Goal: Task Accomplishment & Management: Manage account settings

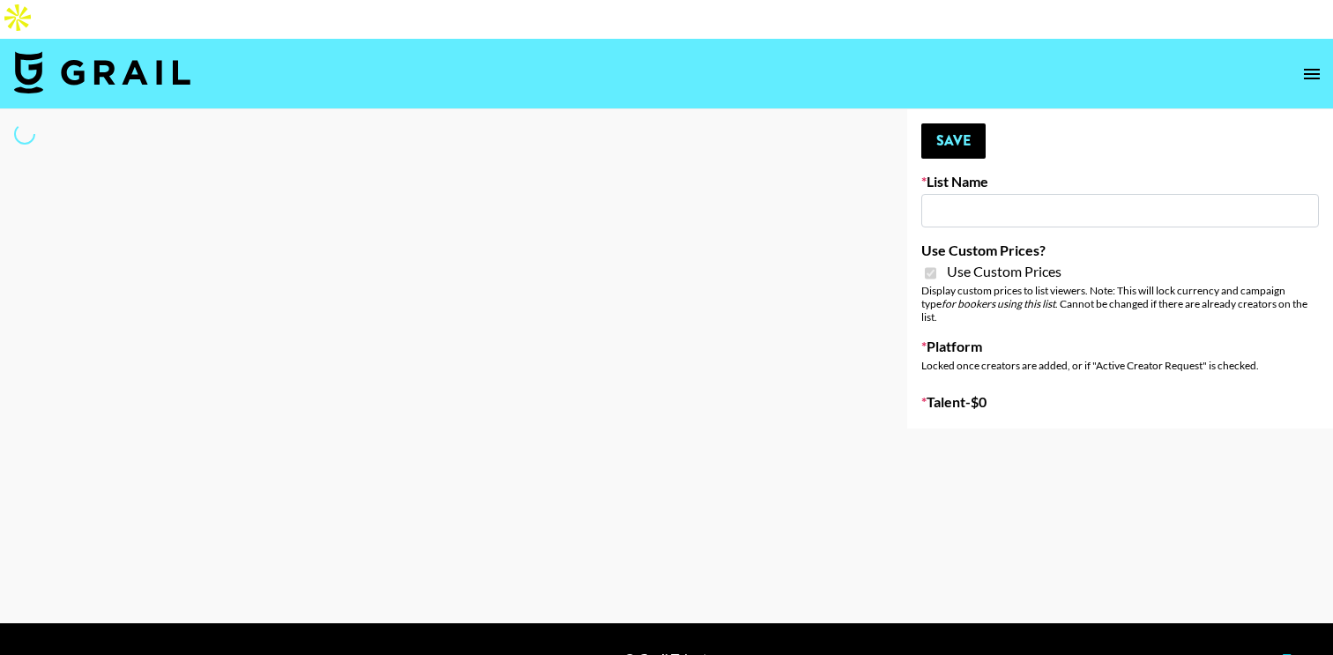
type input "House of Fab ([DATE])"
checkbox input "true"
select select "Brand"
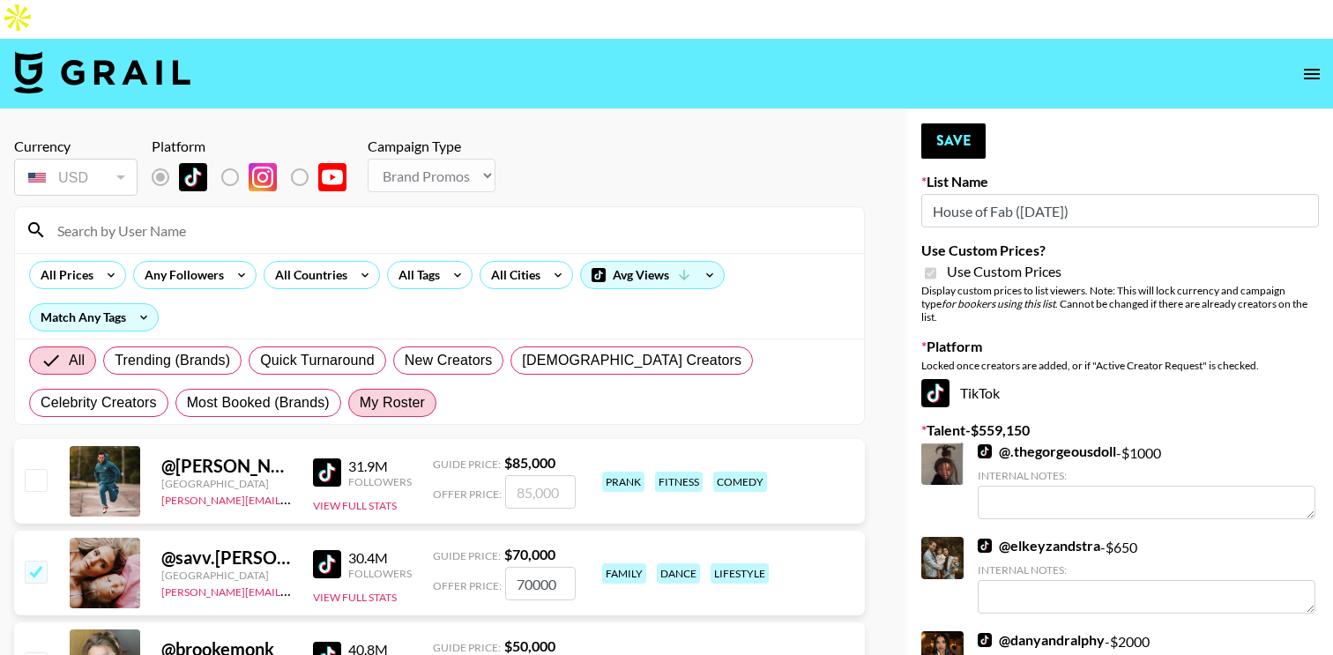
click at [360, 392] on span "My Roster" at bounding box center [392, 402] width 65 height 21
click at [360, 403] on input "My Roster" at bounding box center [360, 403] width 0 height 0
radio input "true"
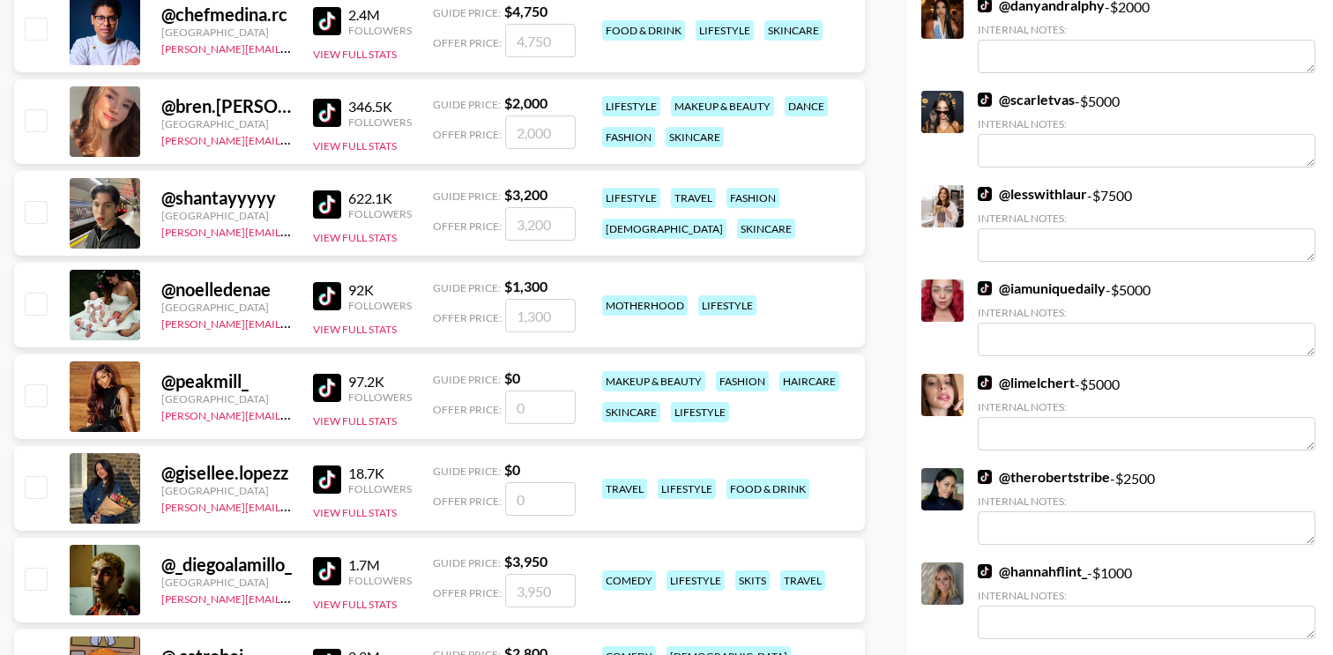
scroll to position [646, 0]
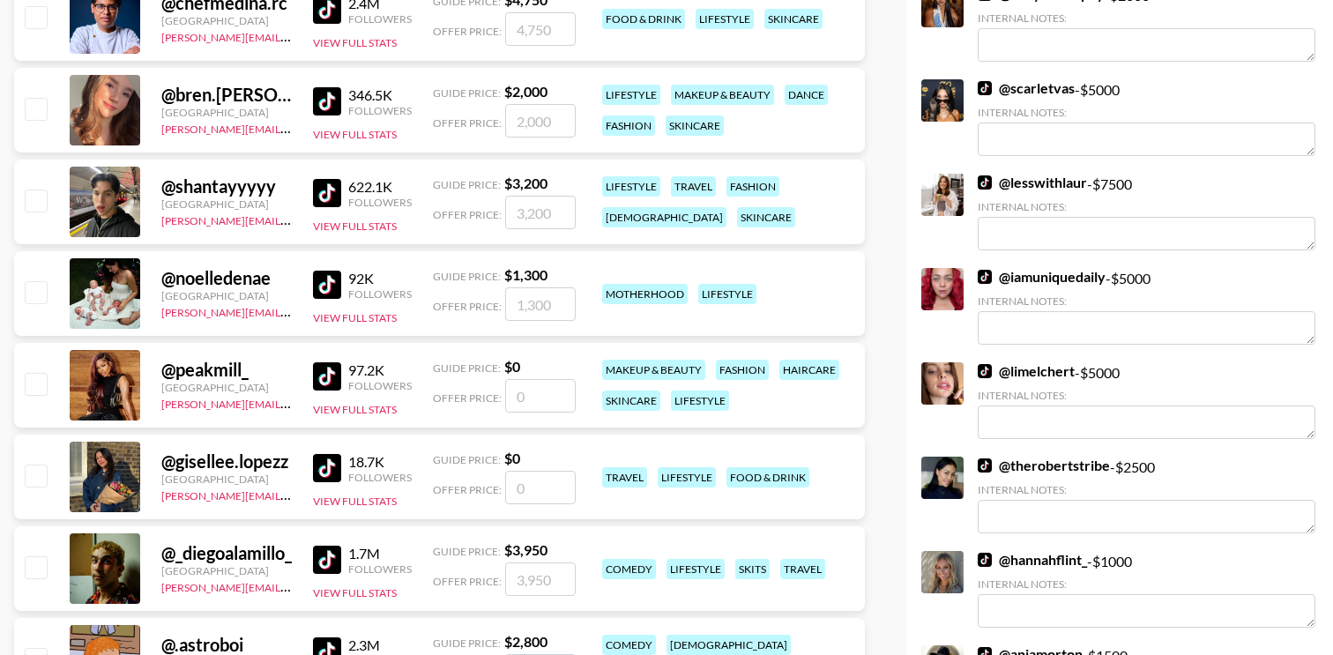
click at [36, 281] on input "checkbox" at bounding box center [35, 291] width 21 height 21
checkbox input "true"
type input "1300"
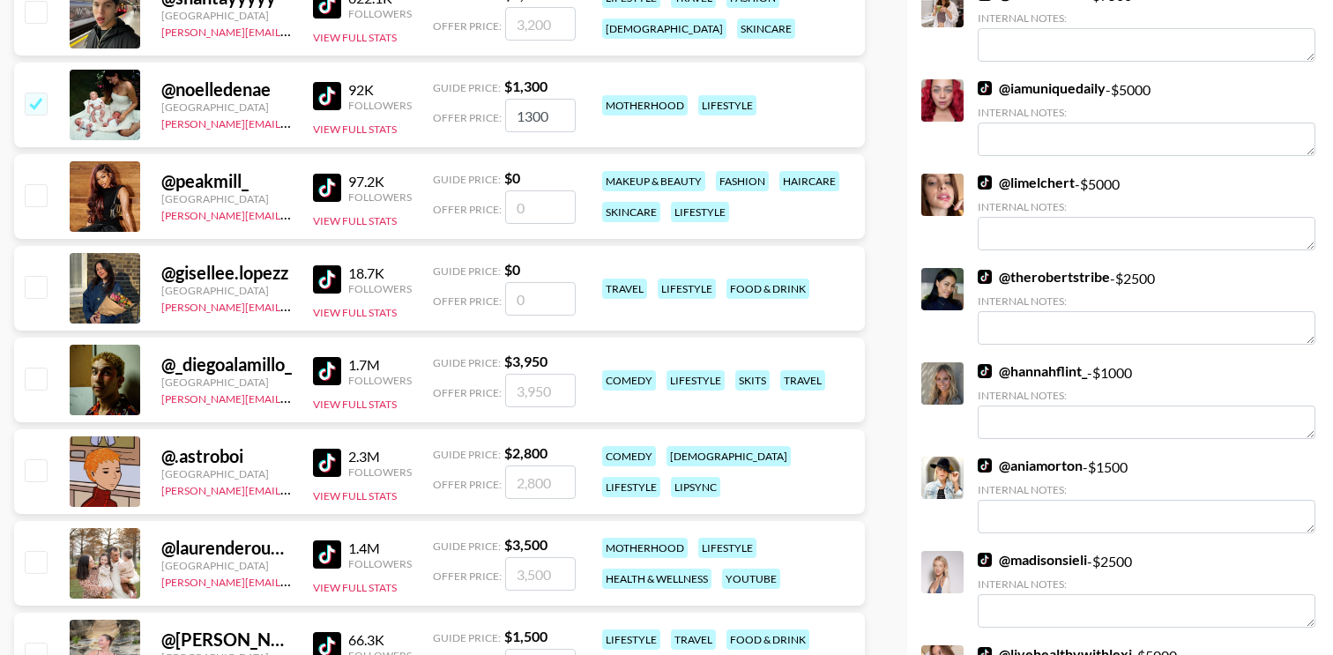
scroll to position [837, 0]
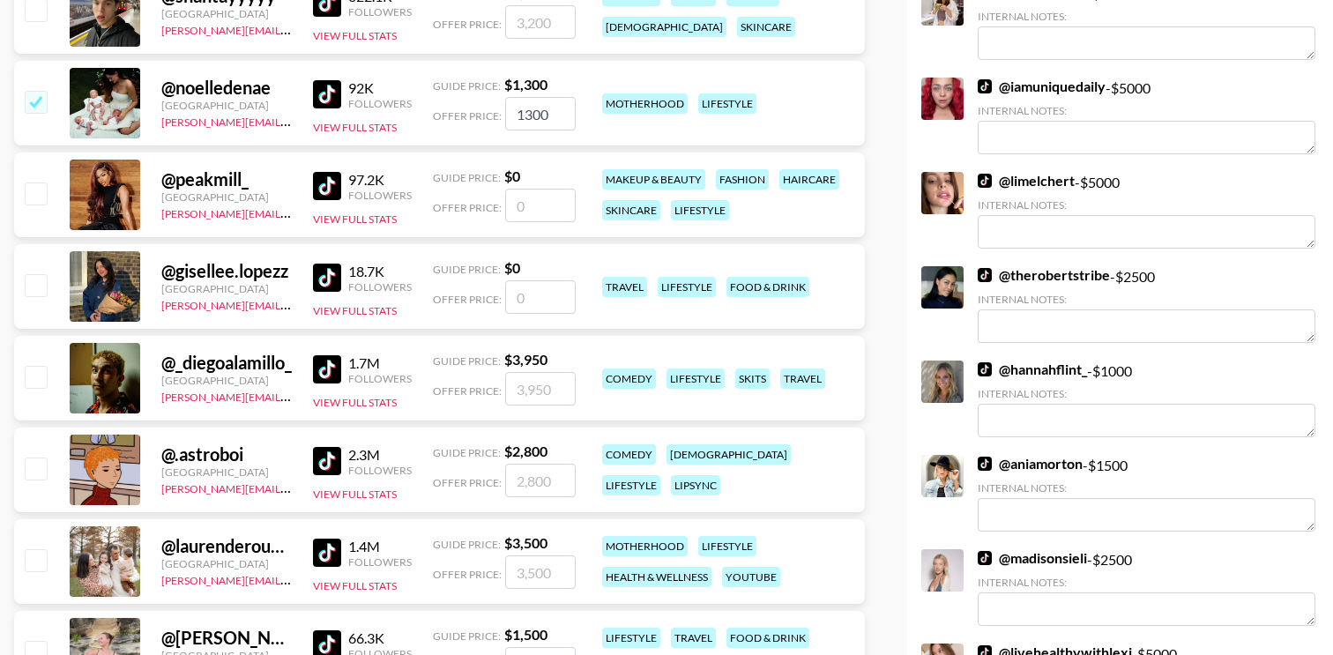
click at [41, 549] on input "checkbox" at bounding box center [35, 559] width 21 height 21
checkbox input "true"
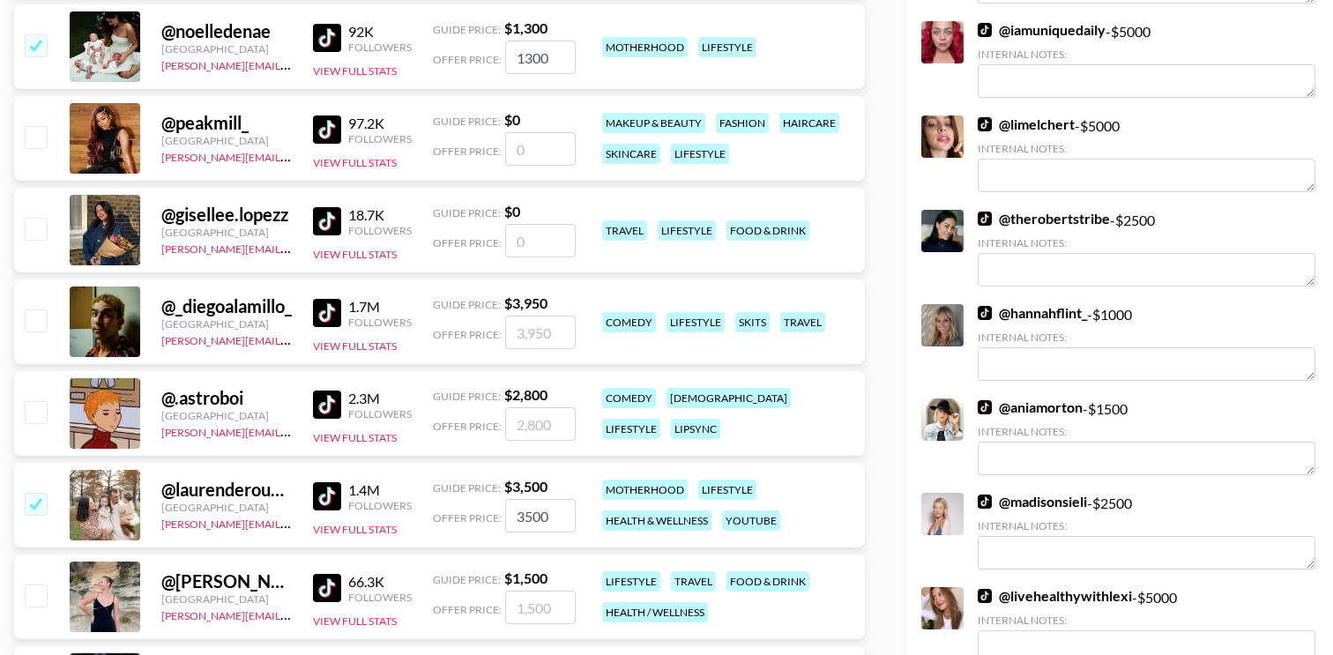
scroll to position [920, 0]
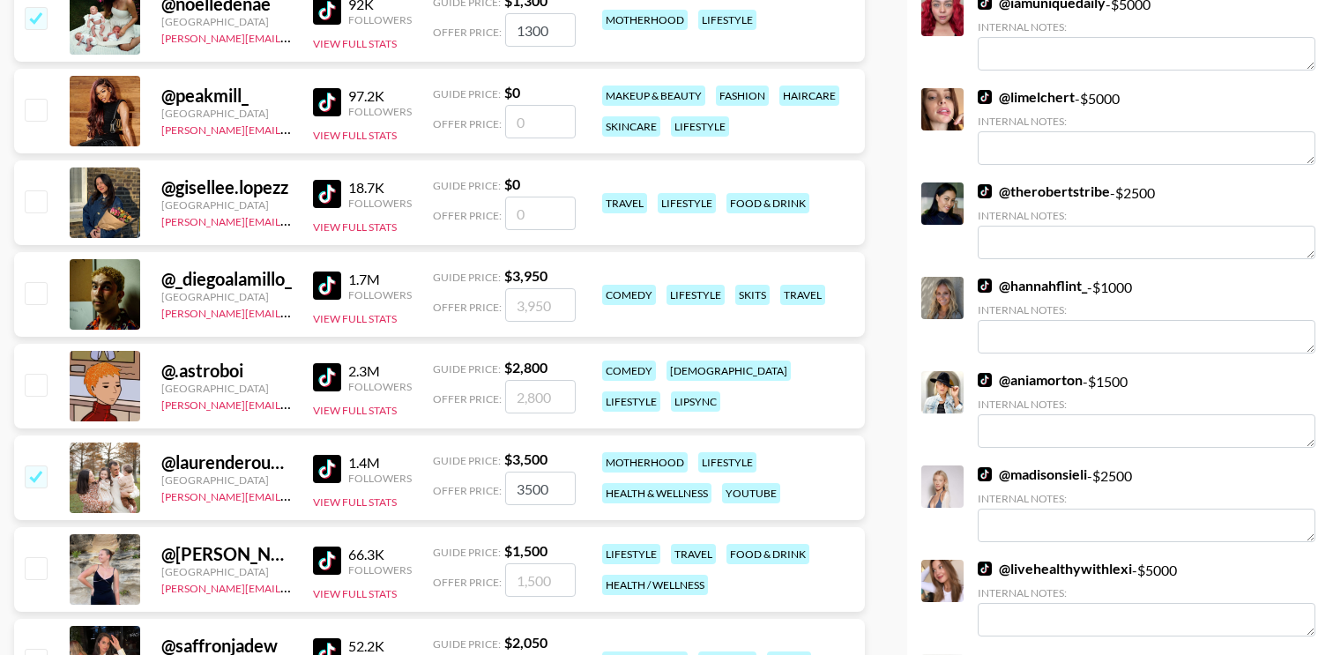
drag, startPoint x: 557, startPoint y: 449, endPoint x: 488, endPoint y: 449, distance: 69.6
click at [488, 472] on div "Offer Price: 3500" at bounding box center [504, 488] width 143 height 33
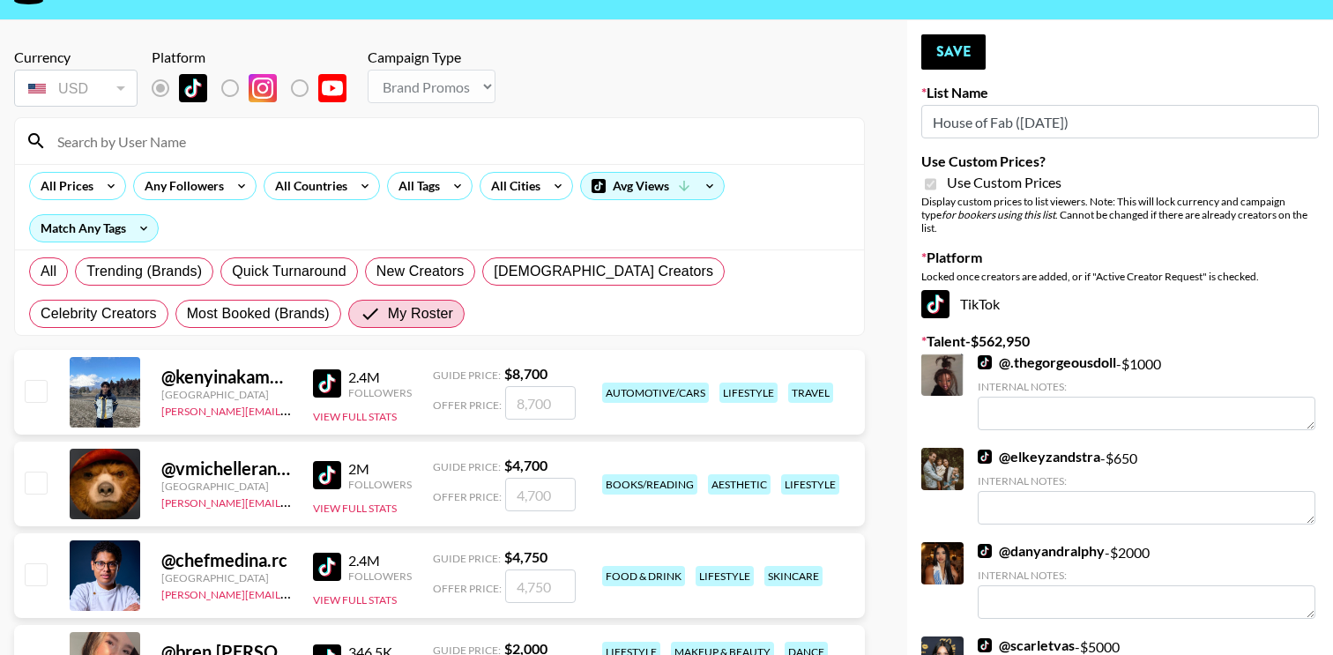
scroll to position [0, 0]
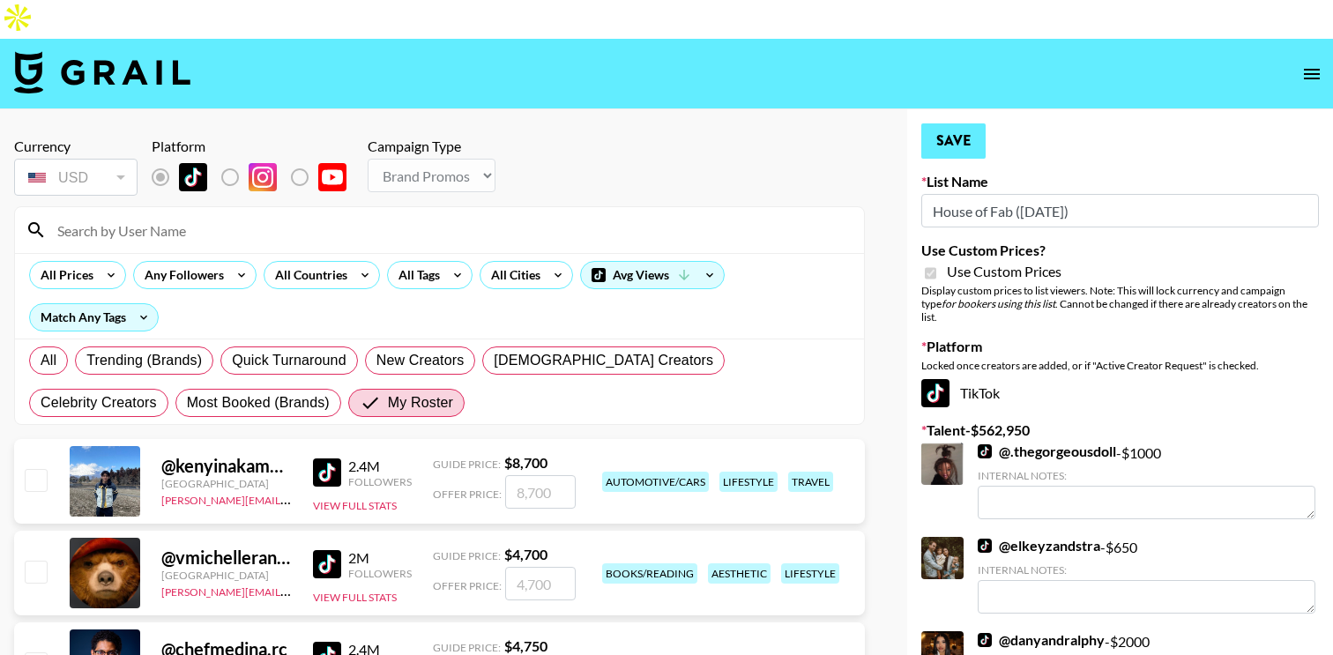
type input "2500"
click at [965, 123] on button "Save" at bounding box center [953, 140] width 64 height 35
